Goal: Task Accomplishment & Management: Manage account settings

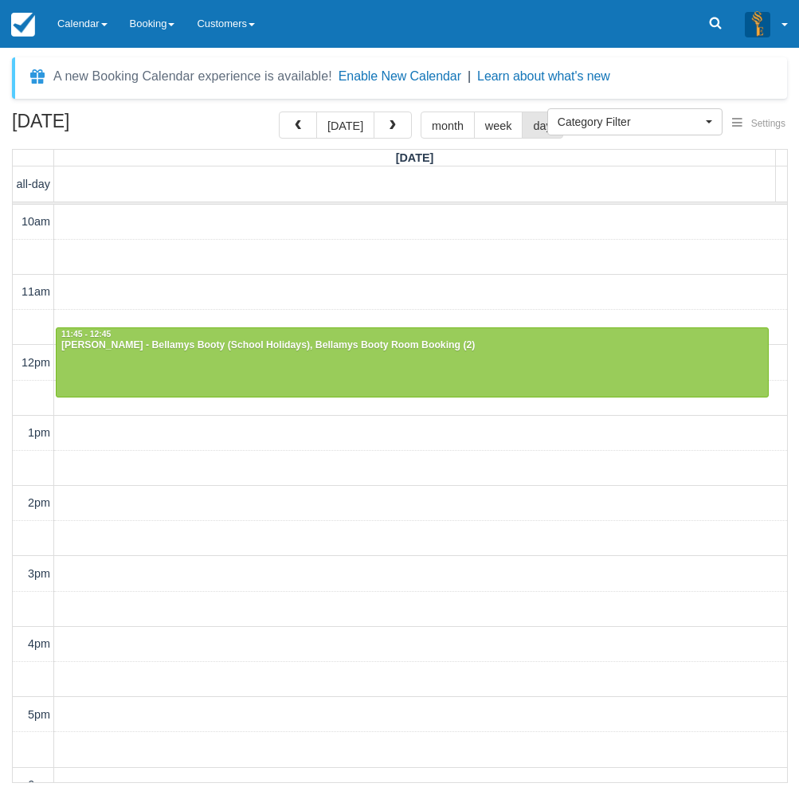
select select
click at [88, 35] on link "Calendar" at bounding box center [82, 24] width 72 height 48
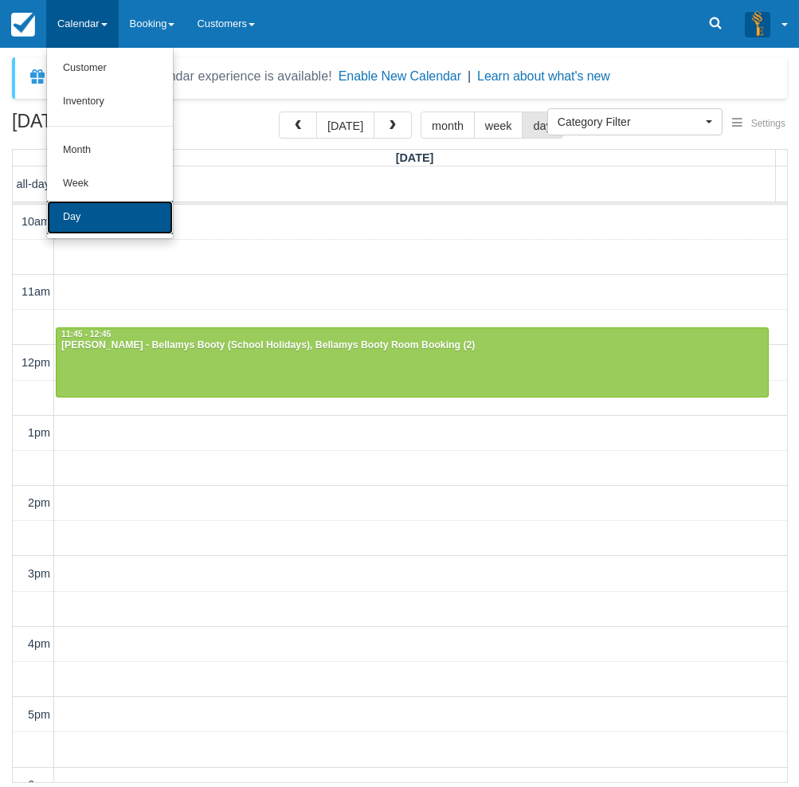
click at [81, 208] on link "Day" at bounding box center [110, 217] width 126 height 33
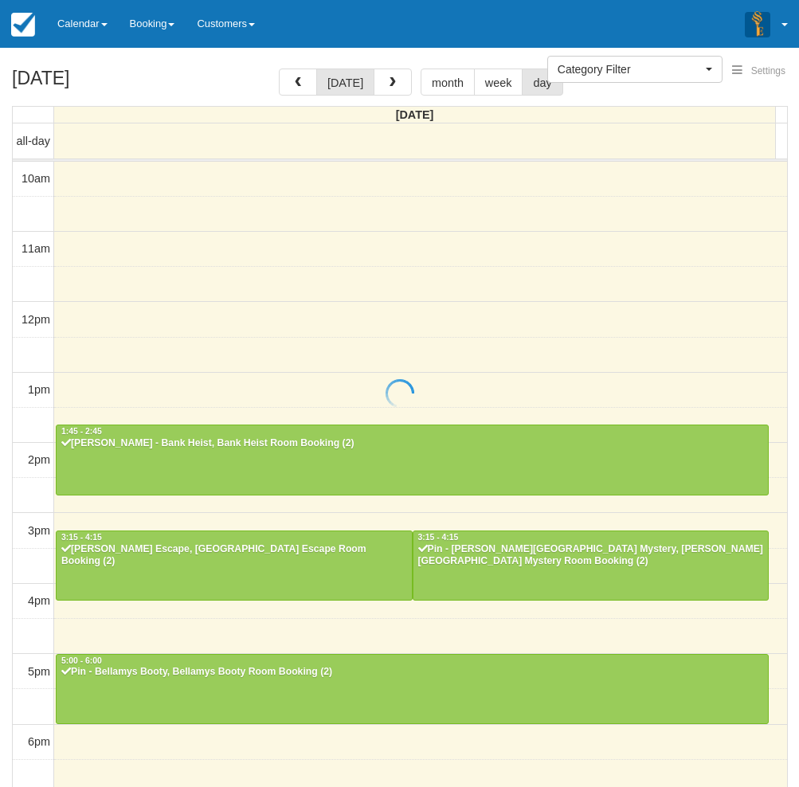
select select
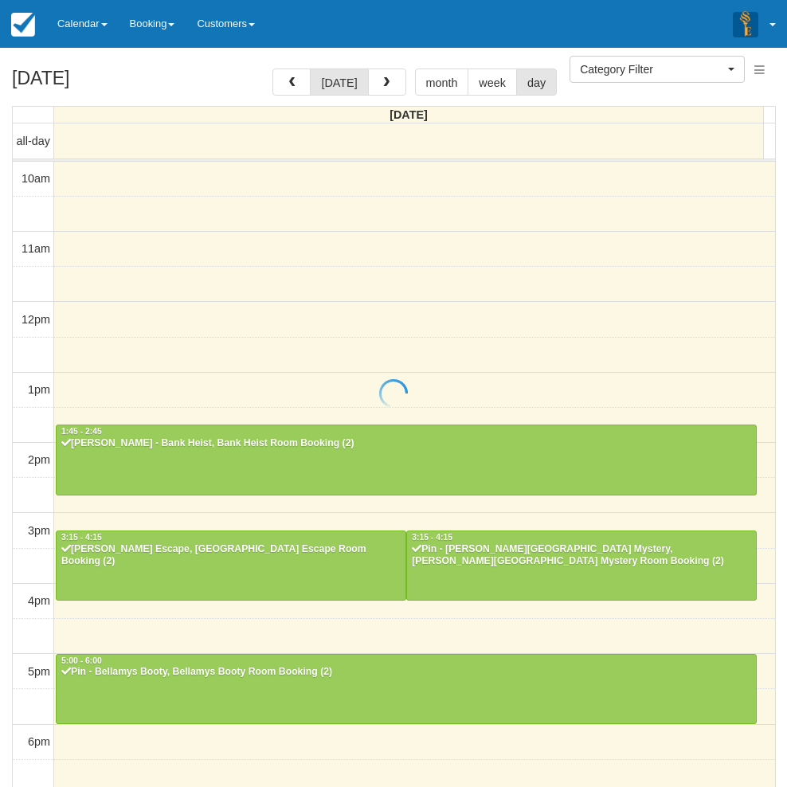
scroll to position [251, 0]
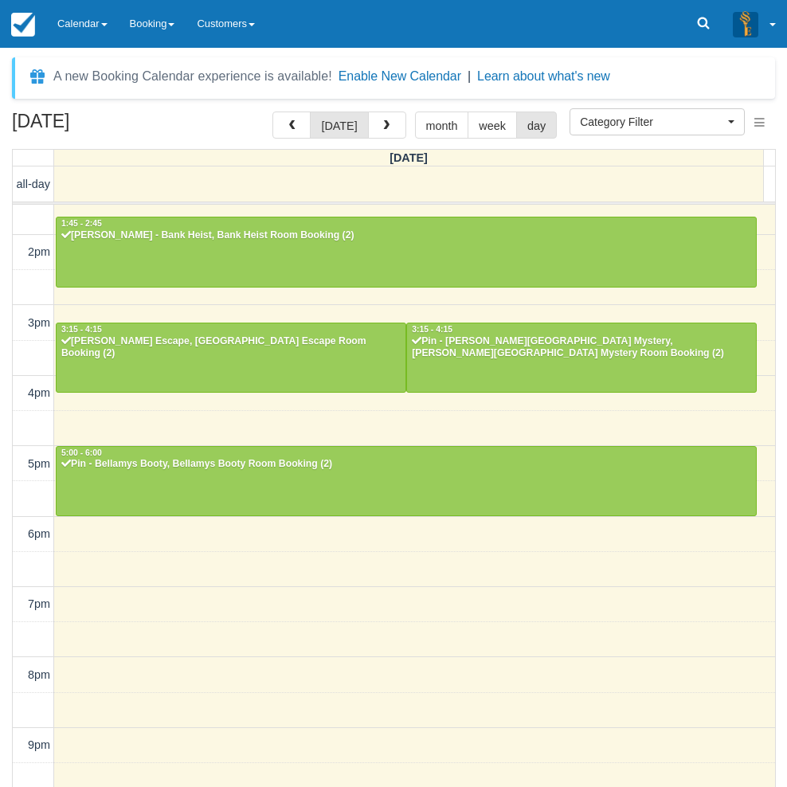
click at [76, 53] on div "A new Booking Calendar experience is available! Enable New Calendar | Learn abo…" at bounding box center [393, 417] width 787 height 739
click at [76, 25] on link "Calendar" at bounding box center [82, 24] width 72 height 48
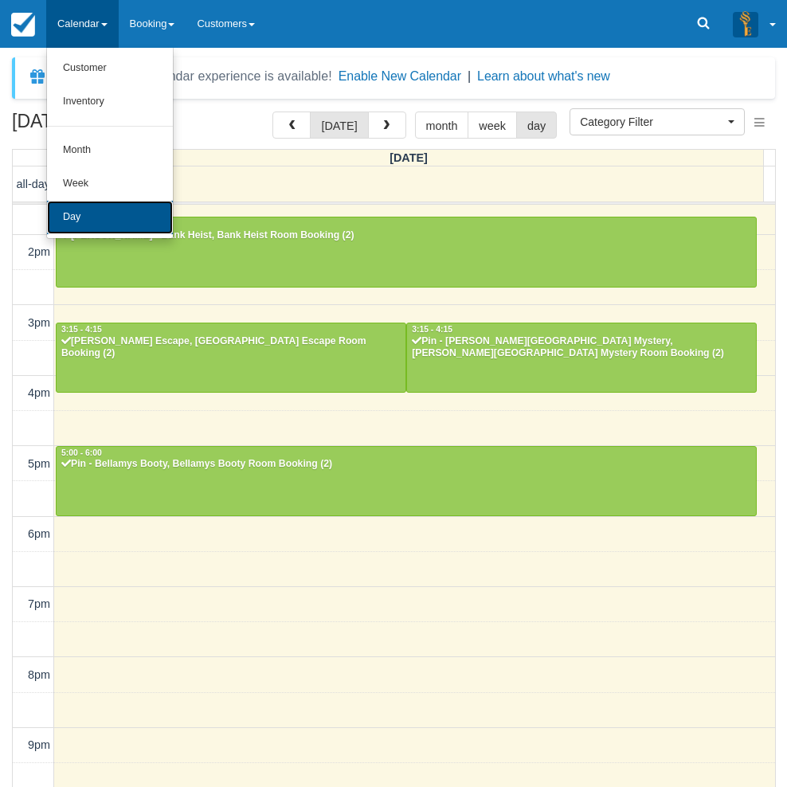
click at [83, 222] on link "Day" at bounding box center [110, 217] width 126 height 33
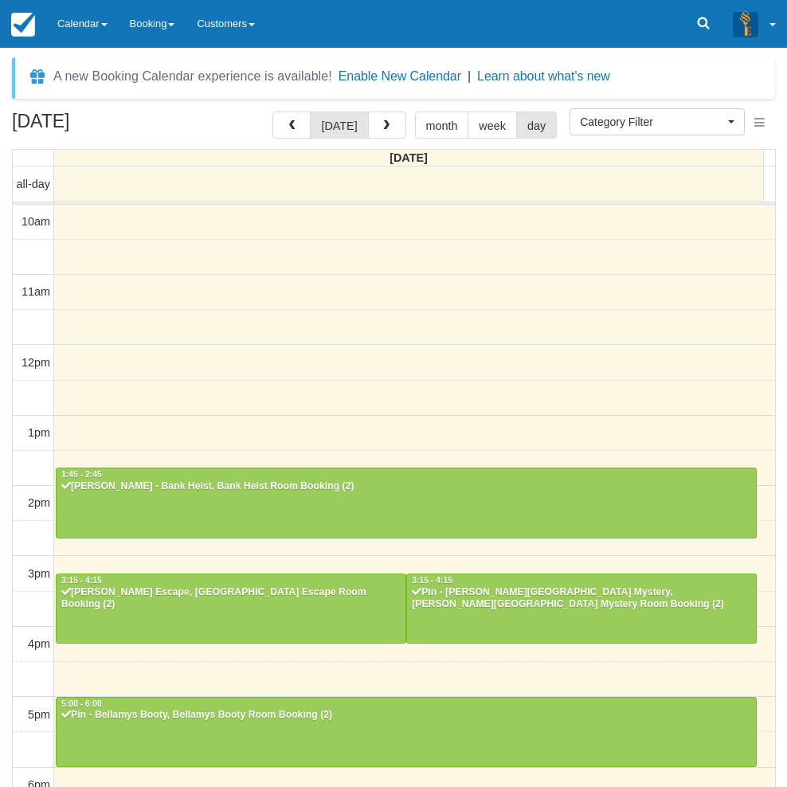
select select
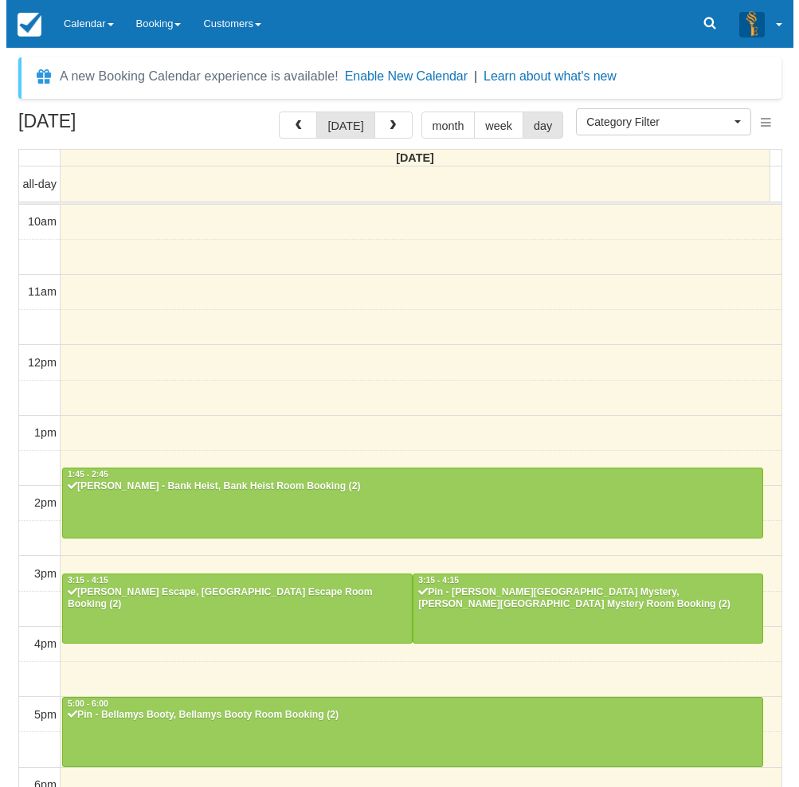
scroll to position [251, 0]
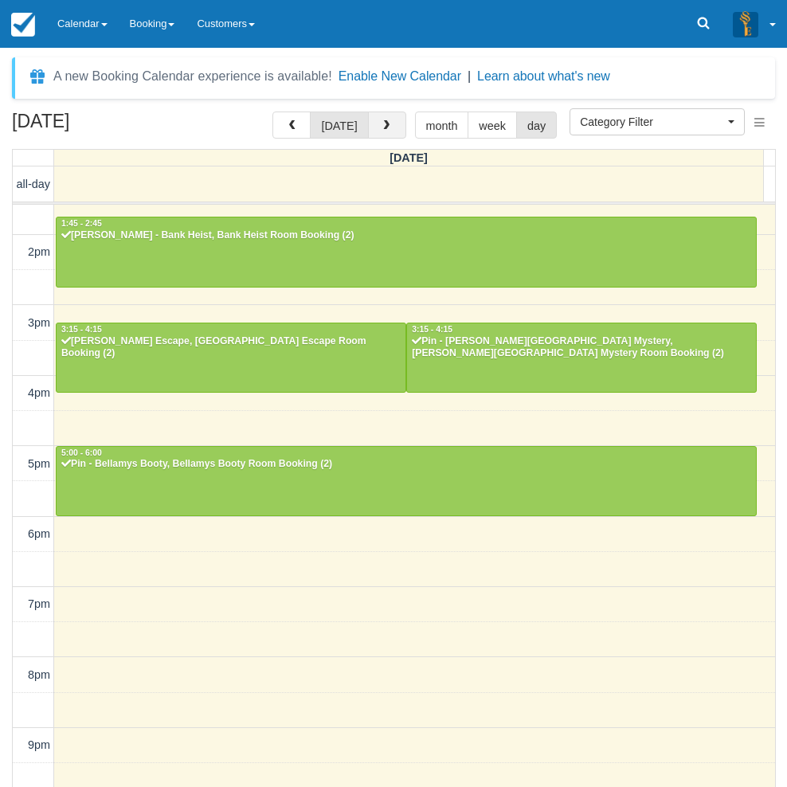
click at [387, 126] on span "button" at bounding box center [386, 125] width 11 height 11
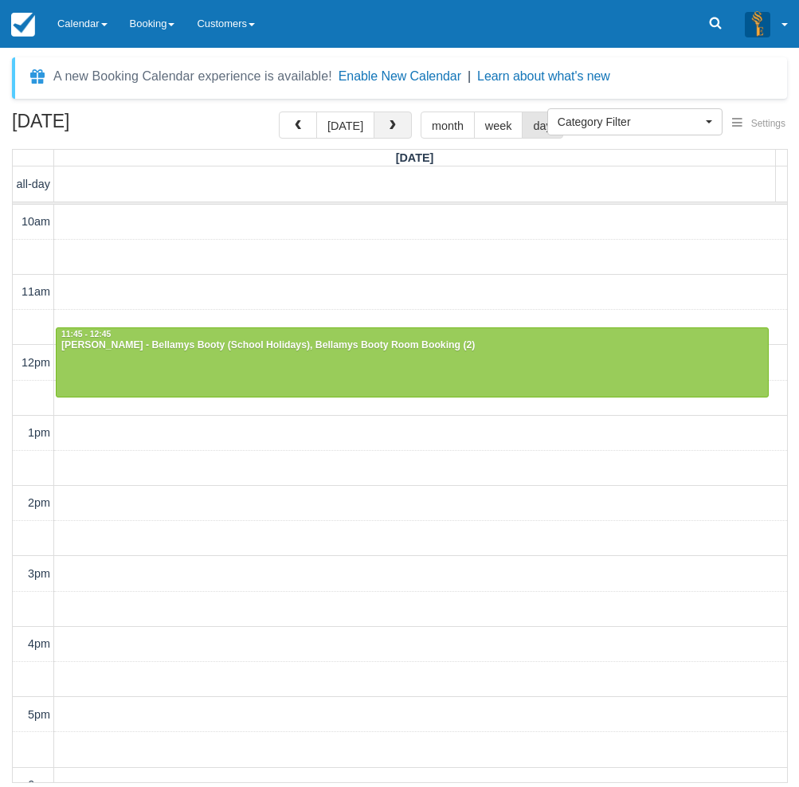
click at [387, 131] on span "button" at bounding box center [392, 125] width 11 height 11
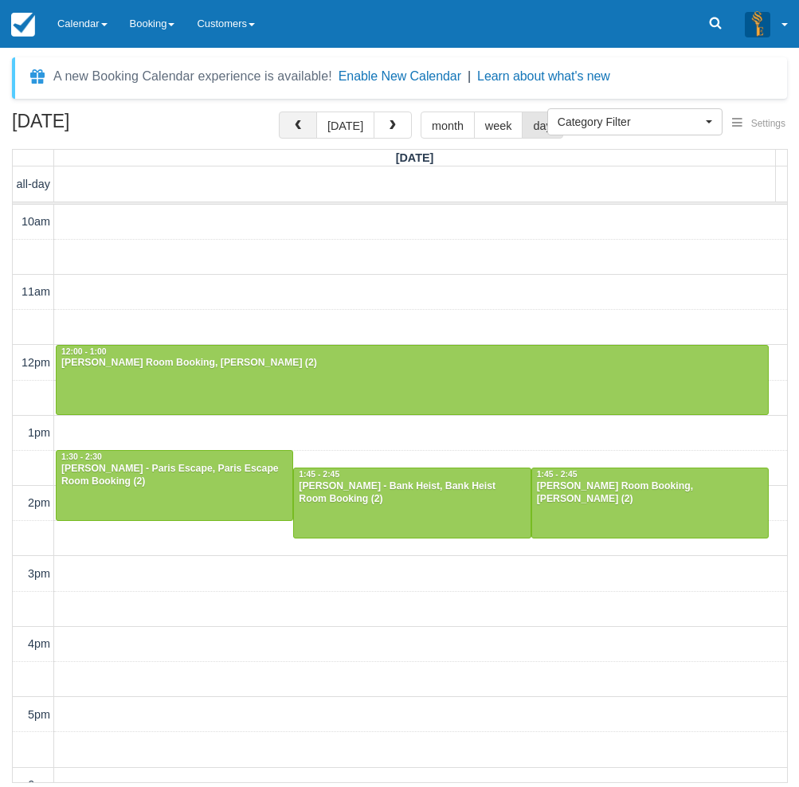
click at [302, 128] on span "button" at bounding box center [297, 125] width 11 height 11
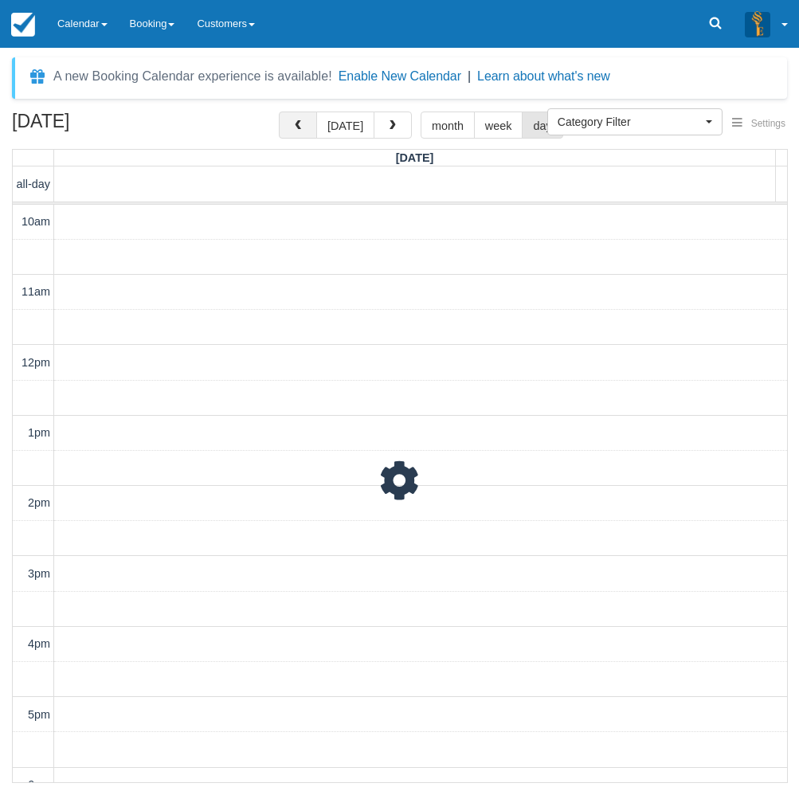
scroll to position [302, 0]
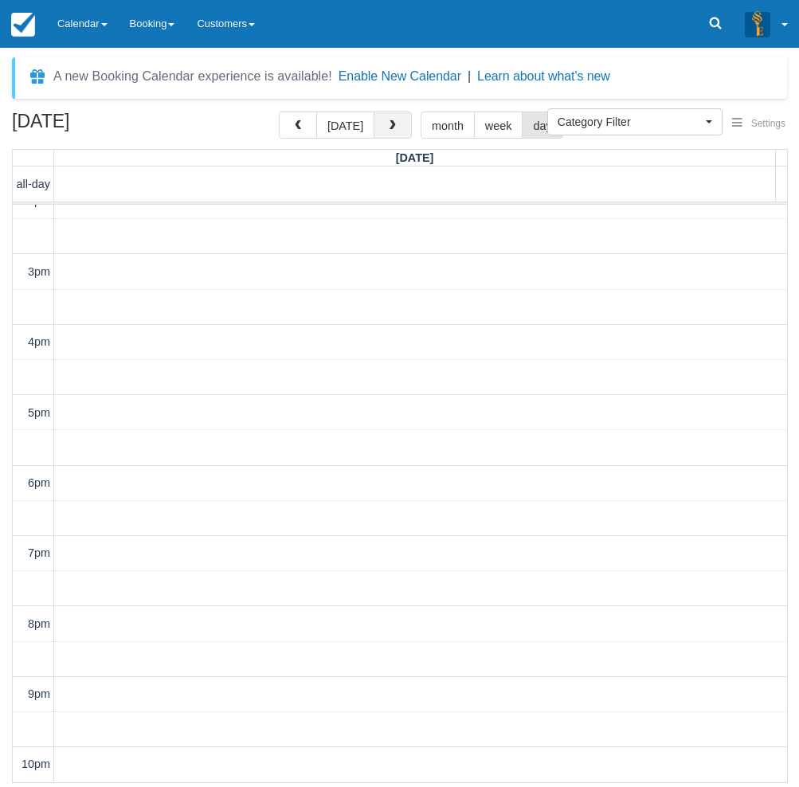
click at [393, 118] on button "button" at bounding box center [393, 125] width 38 height 27
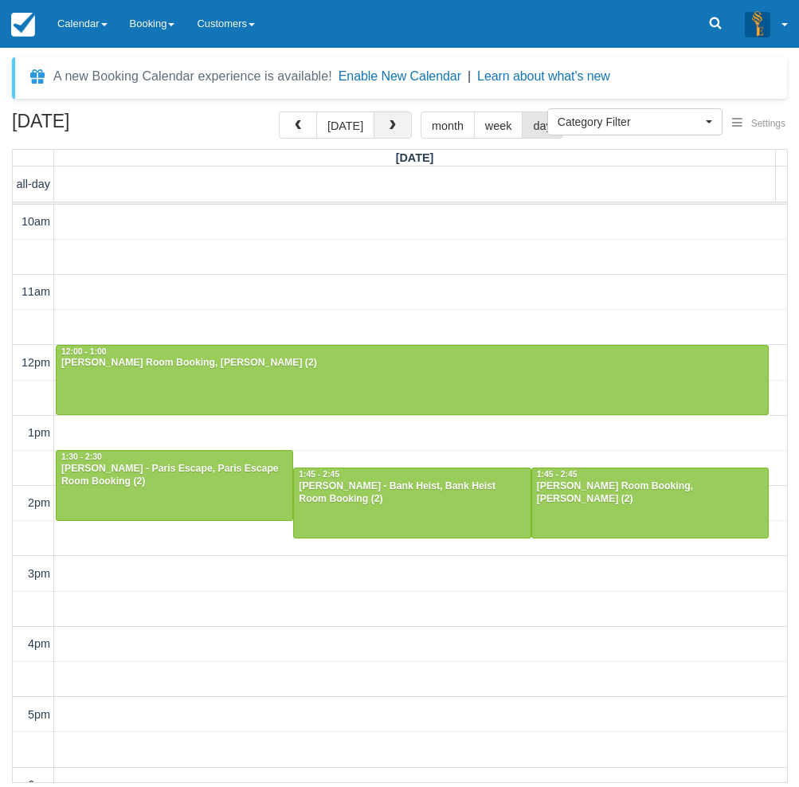
click at [389, 130] on span "button" at bounding box center [392, 125] width 11 height 11
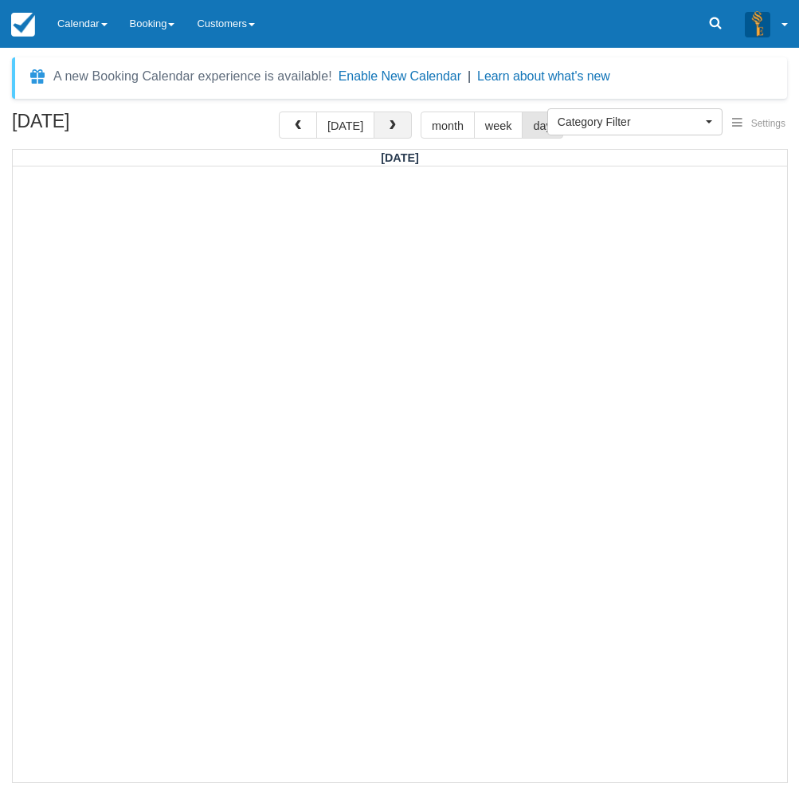
click at [394, 117] on button "button" at bounding box center [393, 125] width 38 height 27
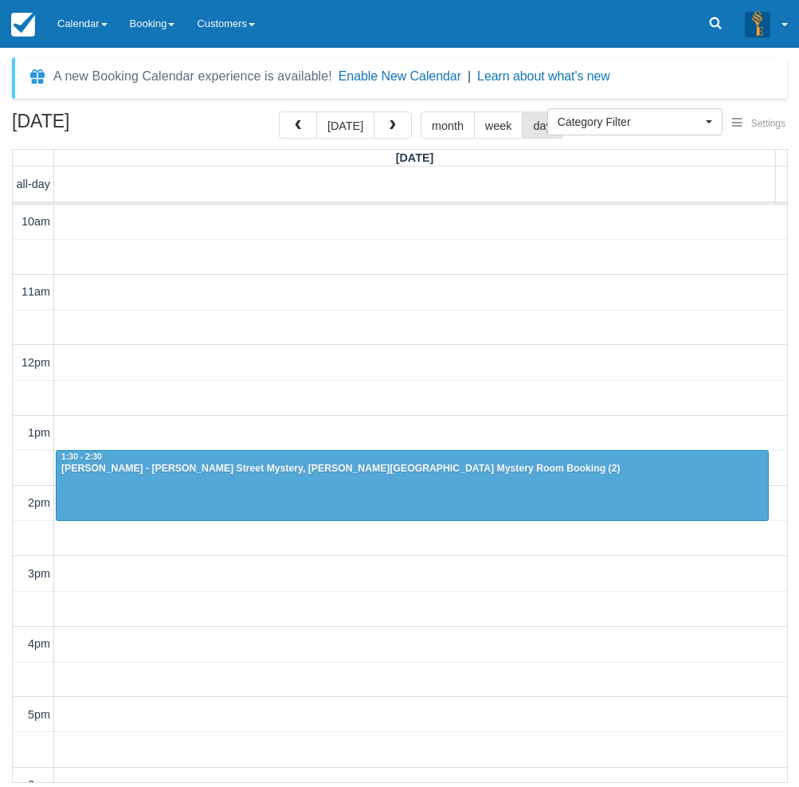
scroll to position [301, 0]
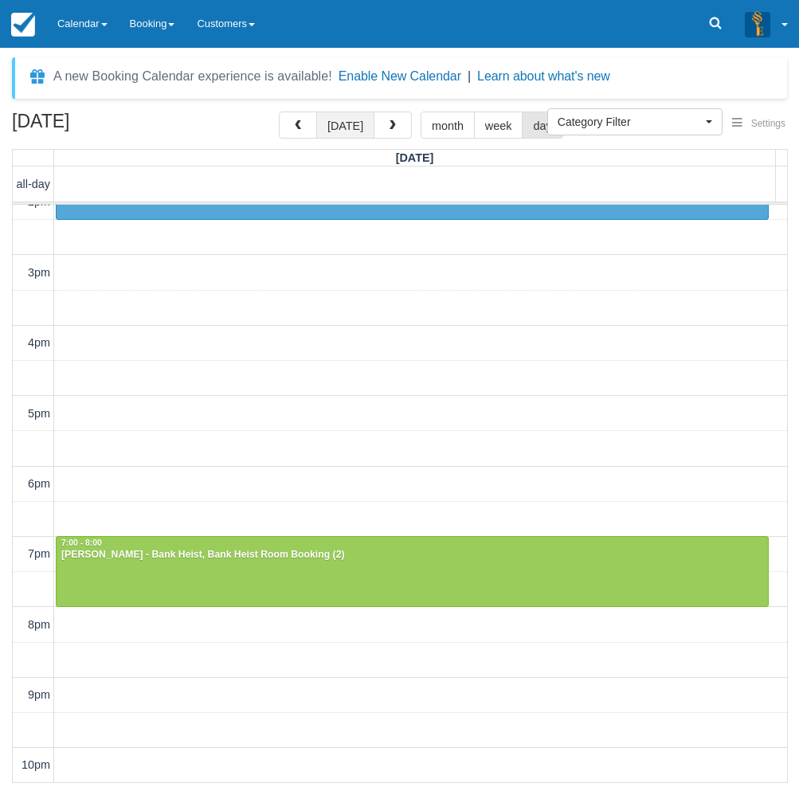
click at [350, 128] on button "today" at bounding box center [345, 125] width 58 height 27
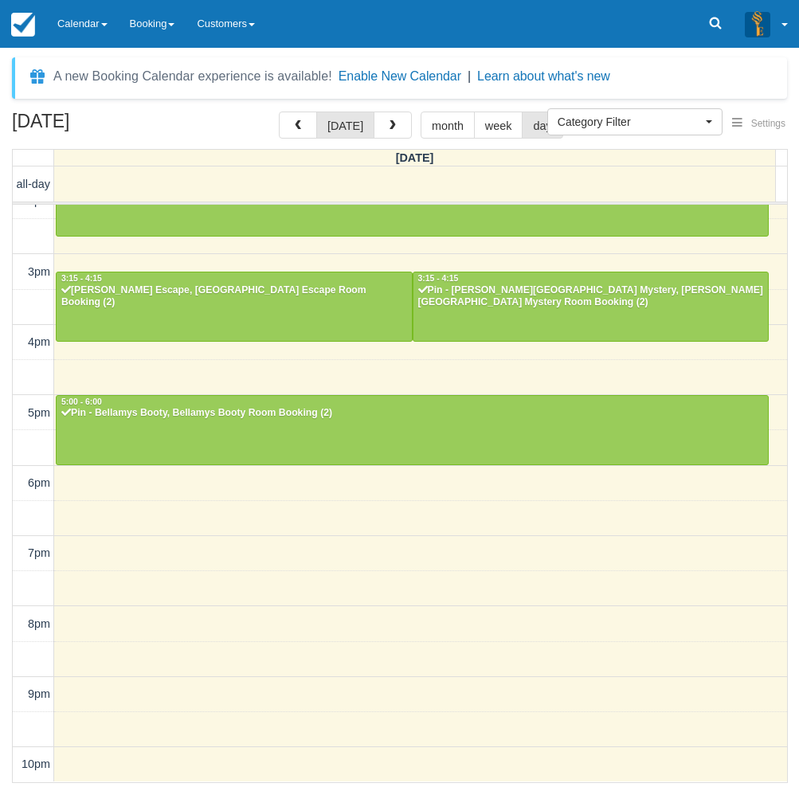
scroll to position [222, 0]
